Goal: Task Accomplishment & Management: Use online tool/utility

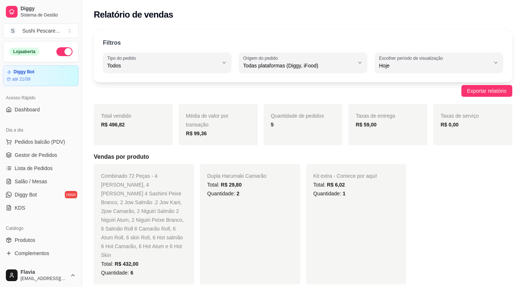
select select "ALL"
select select "0"
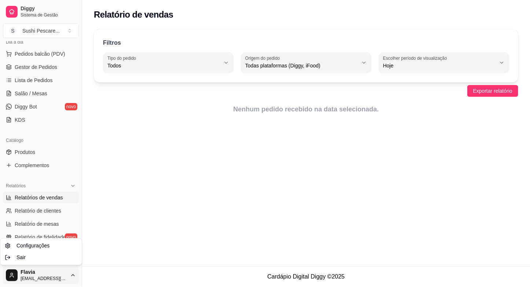
click at [72, 275] on html "Diggy Sistema de Gestão S Sushi Pescare ... Loja aberta Diggy Bot até 21/09 Ace…" at bounding box center [265, 143] width 530 height 287
click at [55, 258] on div "Sair" at bounding box center [41, 258] width 78 height 12
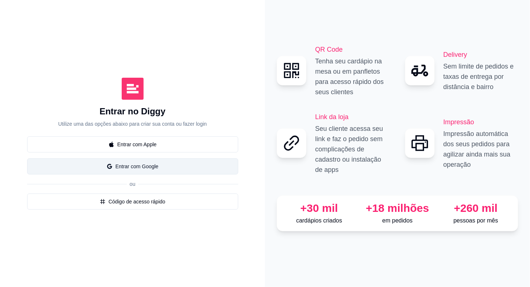
click at [119, 164] on button "Entrar com Google" at bounding box center [132, 166] width 211 height 16
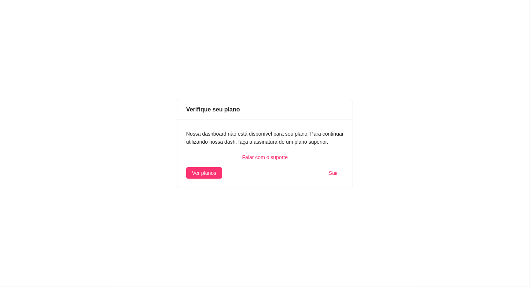
select select "ALL"
select select "0"
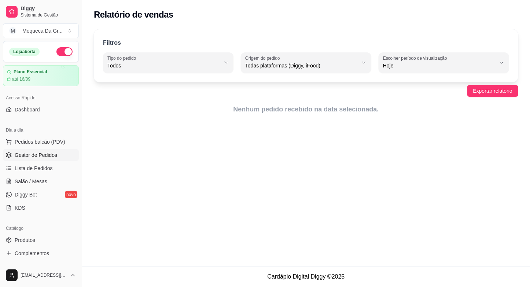
click at [44, 152] on span "Gestor de Pedidos" at bounding box center [36, 154] width 43 height 7
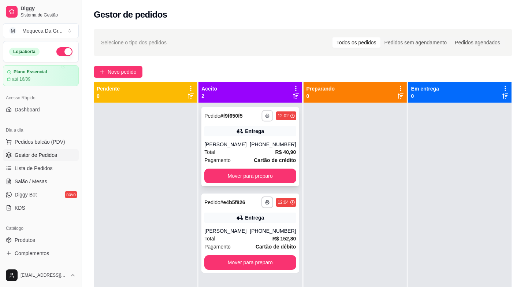
click at [266, 115] on icon "button" at bounding box center [268, 115] width 4 height 1
click at [238, 144] on button "IMPRESSORA" at bounding box center [245, 141] width 51 height 11
click at [266, 203] on icon "button" at bounding box center [268, 202] width 4 height 4
click at [245, 226] on button "IMPRESSORA" at bounding box center [245, 227] width 51 height 11
click at [214, 176] on button "Mover para preparo" at bounding box center [250, 176] width 89 height 14
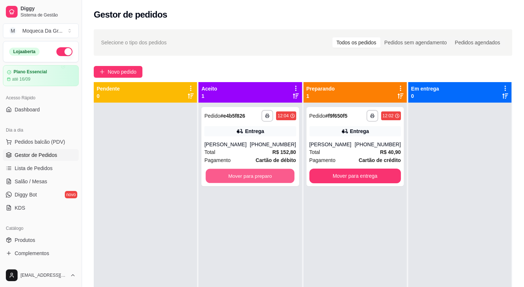
click at [214, 176] on button "Mover para preparo" at bounding box center [250, 176] width 89 height 14
